Goal: Task Accomplishment & Management: Complete application form

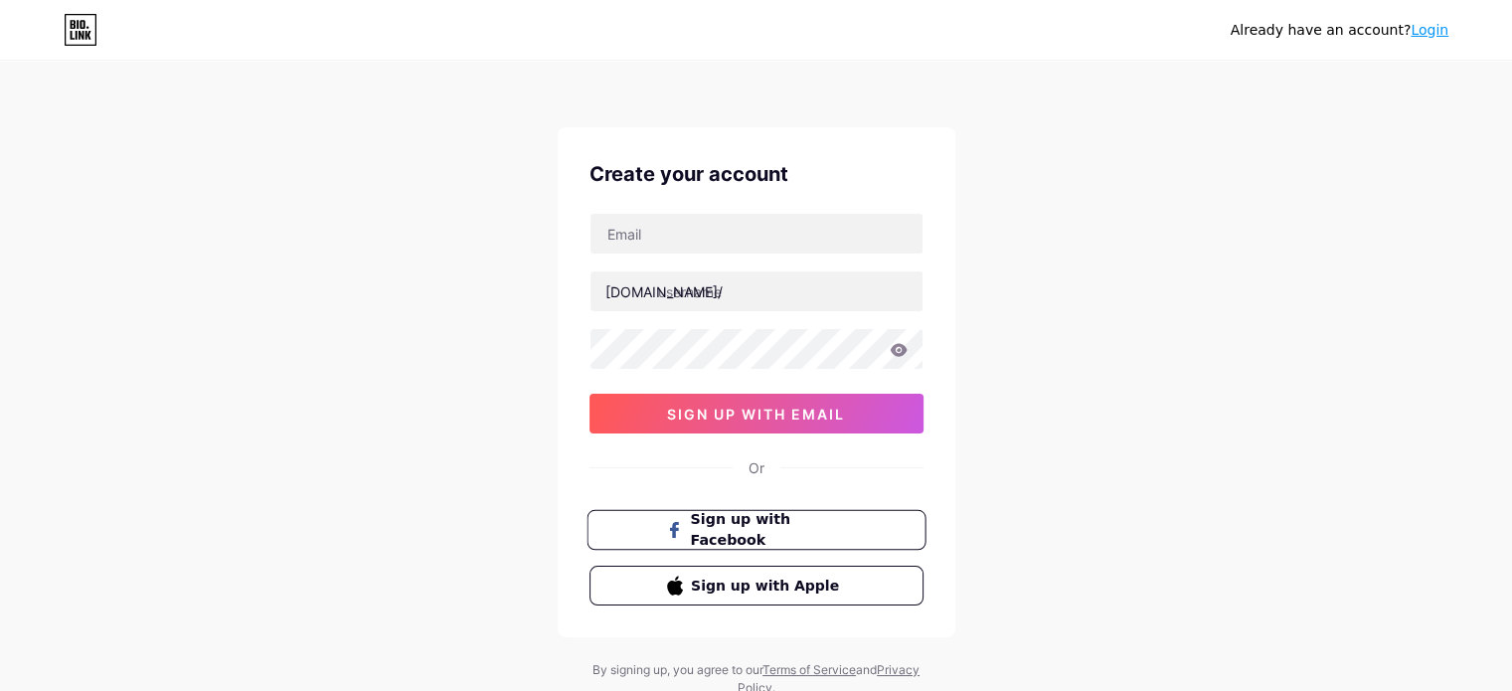
click at [744, 522] on span "Sign up with Facebook" at bounding box center [768, 530] width 156 height 43
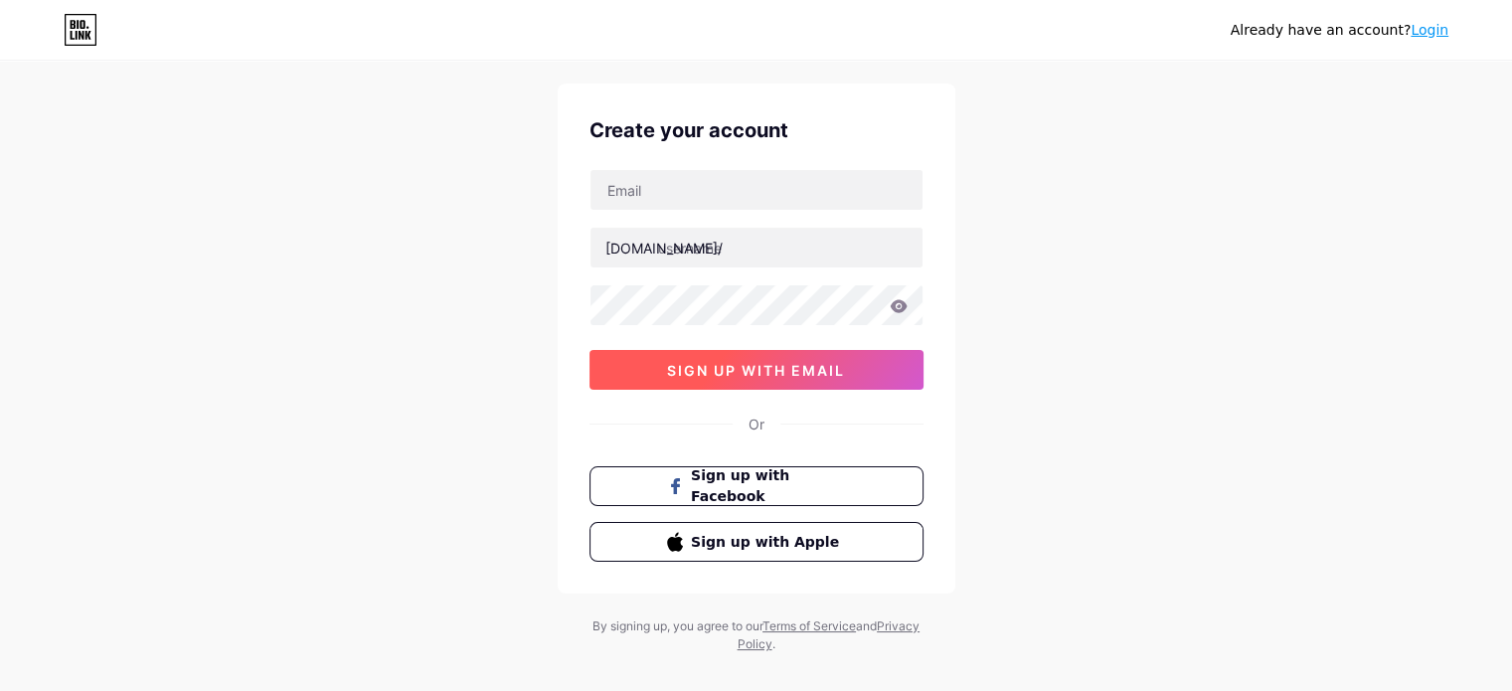
scroll to position [68, 0]
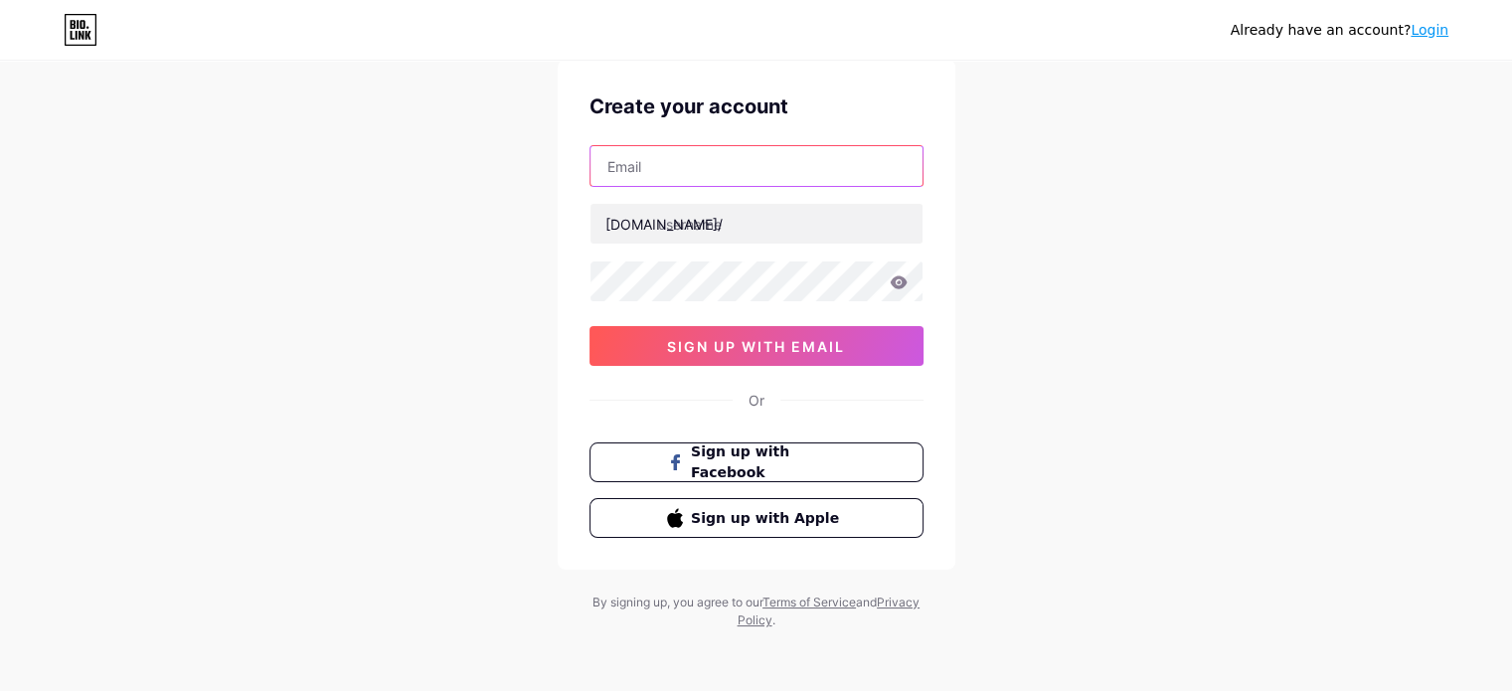
drag, startPoint x: 652, startPoint y: 166, endPoint x: 686, endPoint y: 165, distance: 33.8
click at [654, 166] on input "text" at bounding box center [756, 166] width 332 height 40
type input "[PERSON_NAME][EMAIL_ADDRESS][PERSON_NAME][DOMAIN_NAME]"
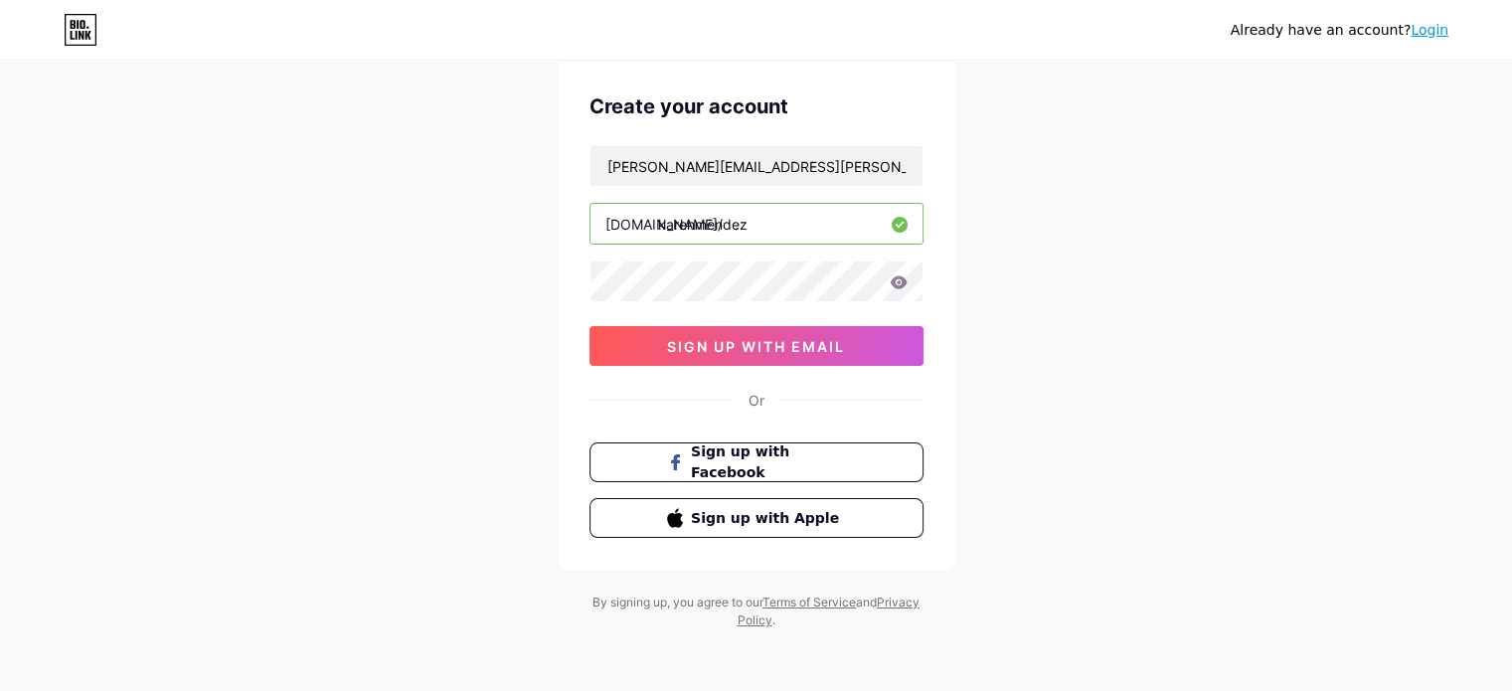
type input "karenmendez"
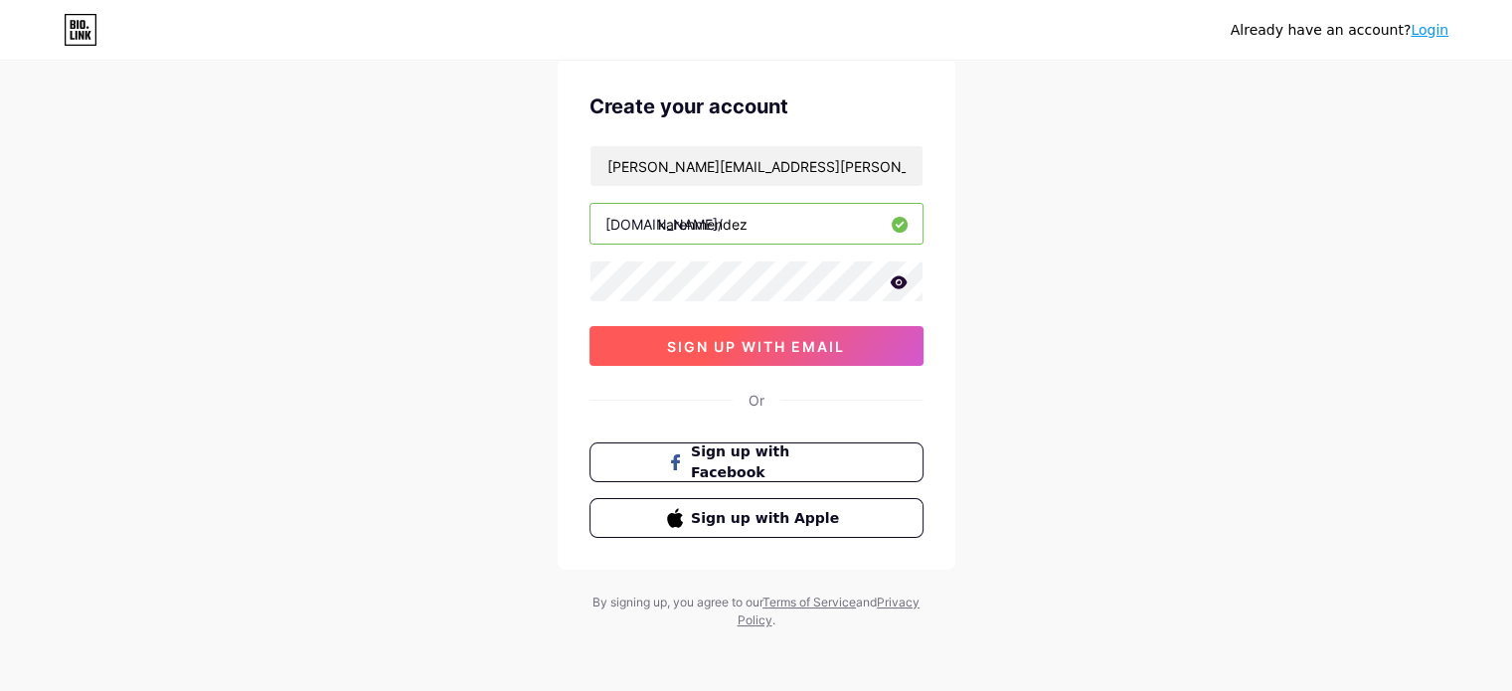
click at [828, 338] on span "sign up with email" at bounding box center [756, 346] width 178 height 17
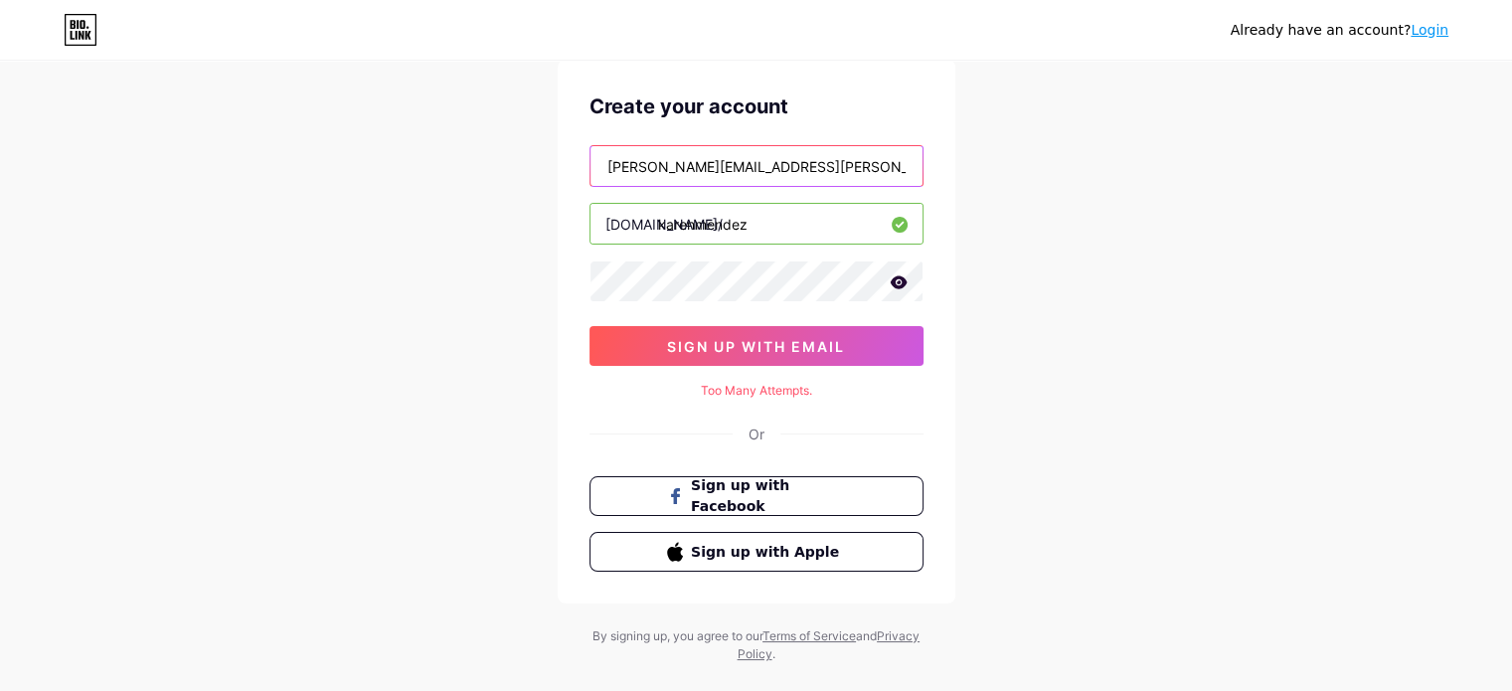
click at [696, 164] on input "[PERSON_NAME][EMAIL_ADDRESS][PERSON_NAME][DOMAIN_NAME]" at bounding box center [756, 166] width 332 height 40
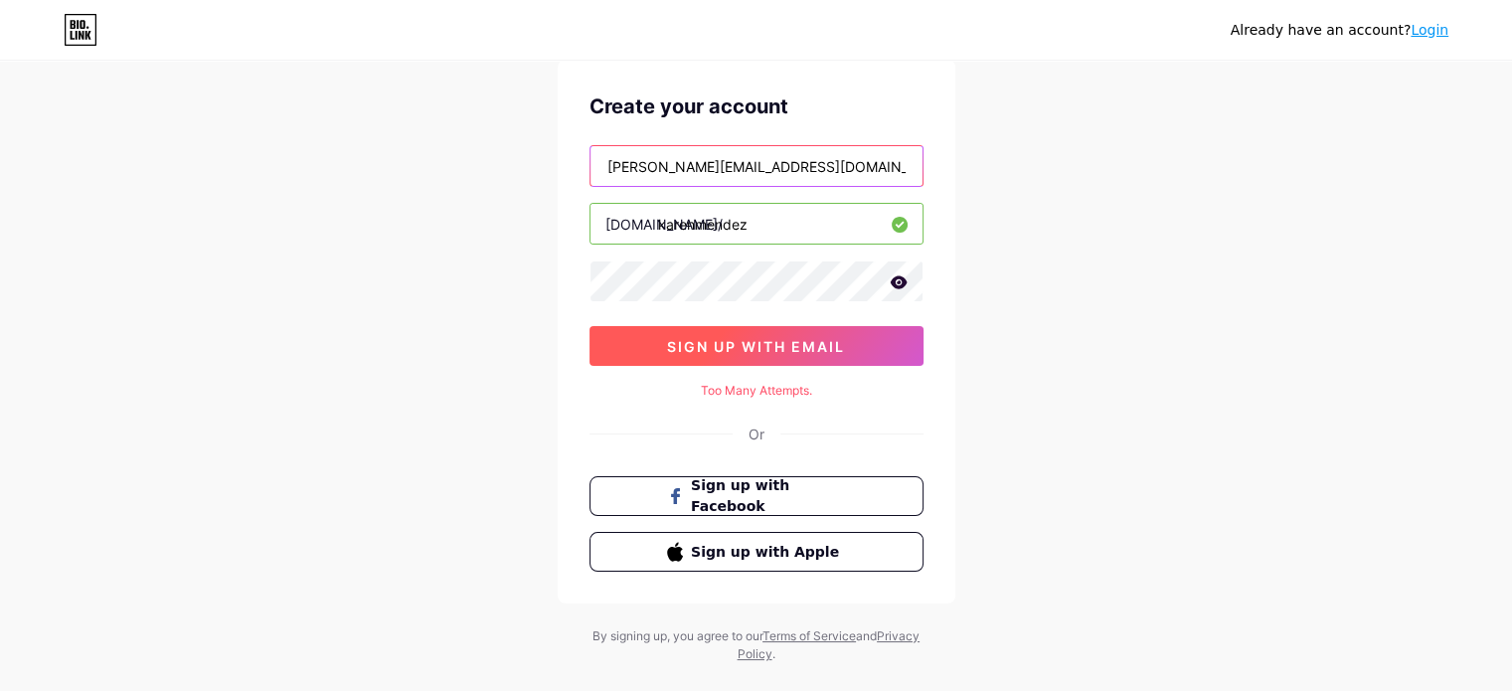
type input "[PERSON_NAME][EMAIL_ADDRESS][DOMAIN_NAME]"
click at [733, 338] on span "sign up with email" at bounding box center [756, 346] width 178 height 17
click at [787, 351] on span "sign up with email" at bounding box center [756, 346] width 178 height 17
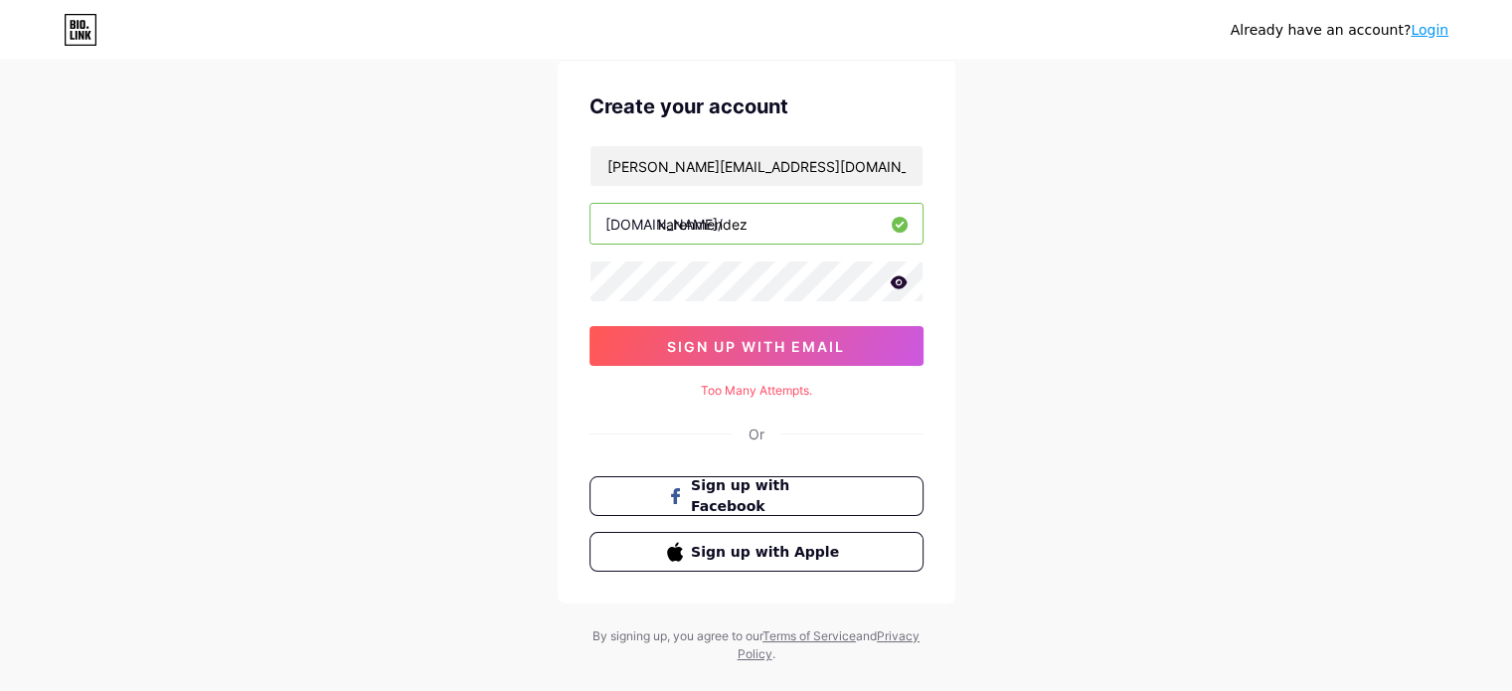
click at [898, 278] on icon at bounding box center [898, 281] width 17 height 13
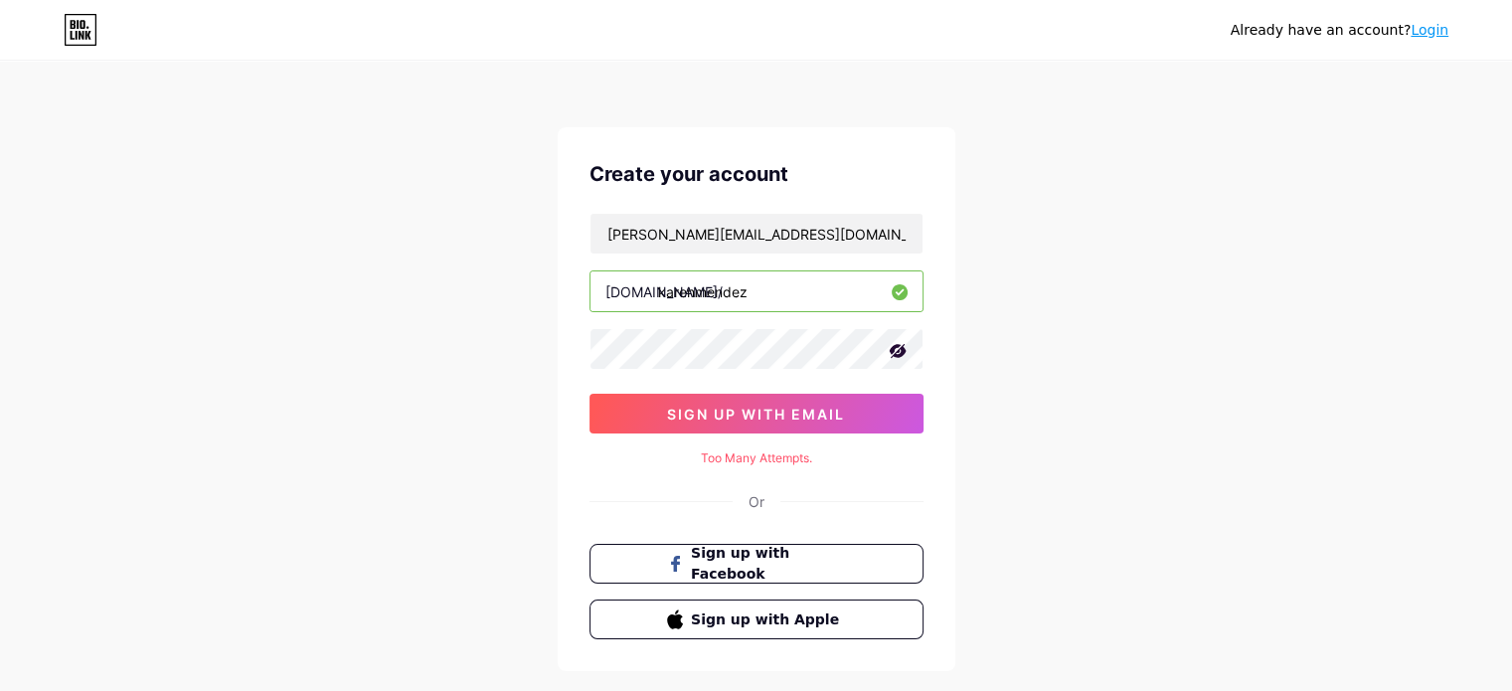
scroll to position [0, 0]
